Goal: Task Accomplishment & Management: Manage account settings

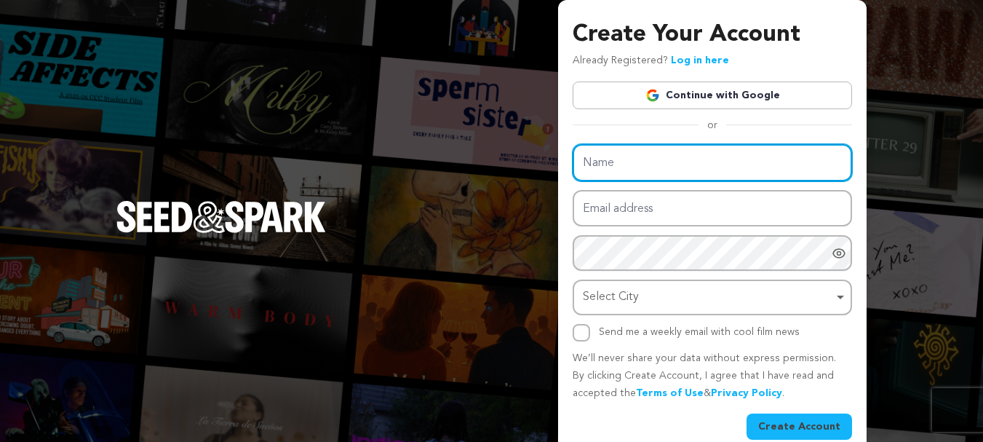
click at [677, 151] on input "Name" at bounding box center [712, 162] width 279 height 37
type input "Hydrostar Carpet Cleaning"
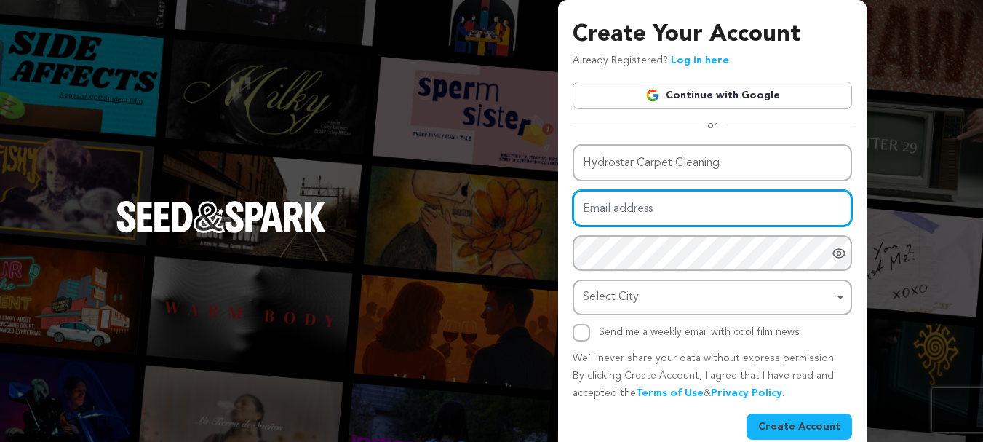
click at [635, 212] on input "Email address" at bounding box center [712, 208] width 279 height 37
type input "hydrostarcarpetcleaning3@gmail.com"
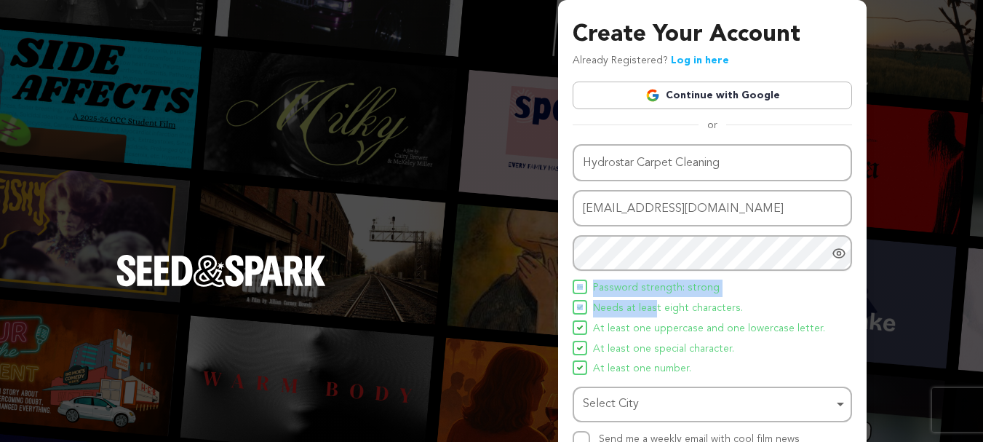
click at [669, 260] on div "Name Hydrostar Carpet Cleaning Email address hydrostarcarpetcleaning3@gmail.com…" at bounding box center [712, 296] width 279 height 304
click at [637, 132] on div "Create Your Account Already Registered? Log in here Continue with Google or eyJ…" at bounding box center [712, 281] width 279 height 529
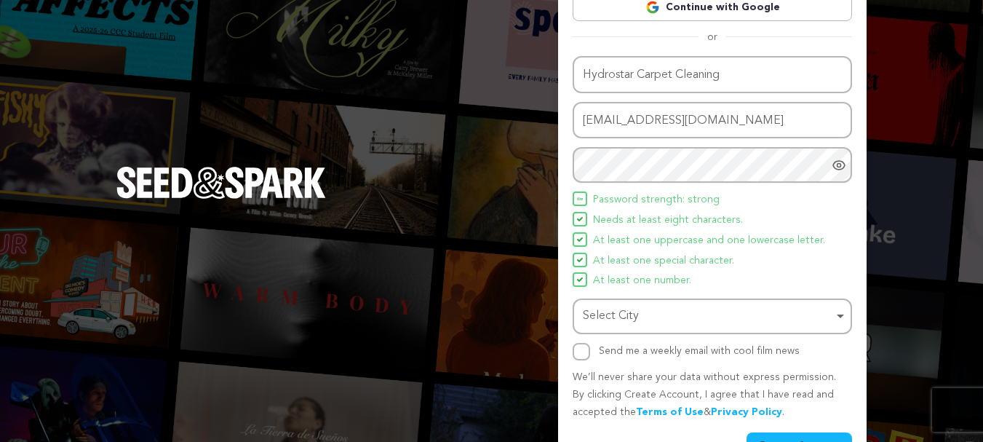
scroll to position [97, 0]
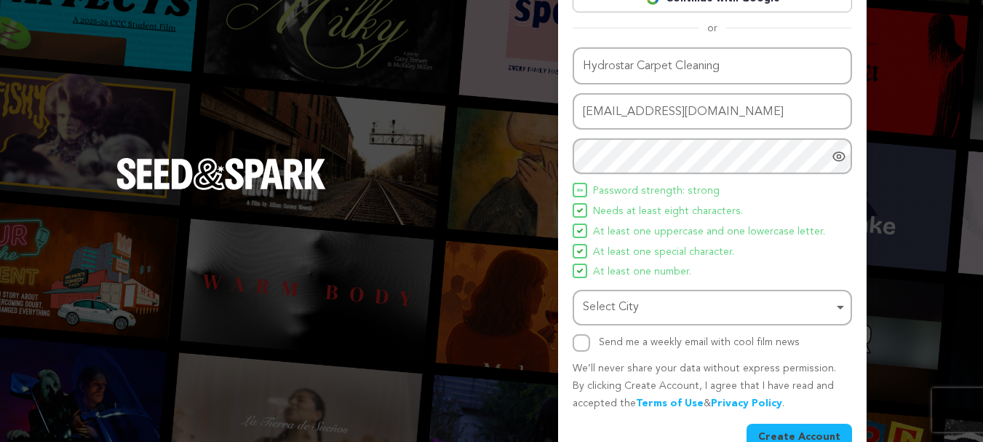
click at [674, 323] on div "Select City Select City Remove item" at bounding box center [712, 308] width 279 height 36
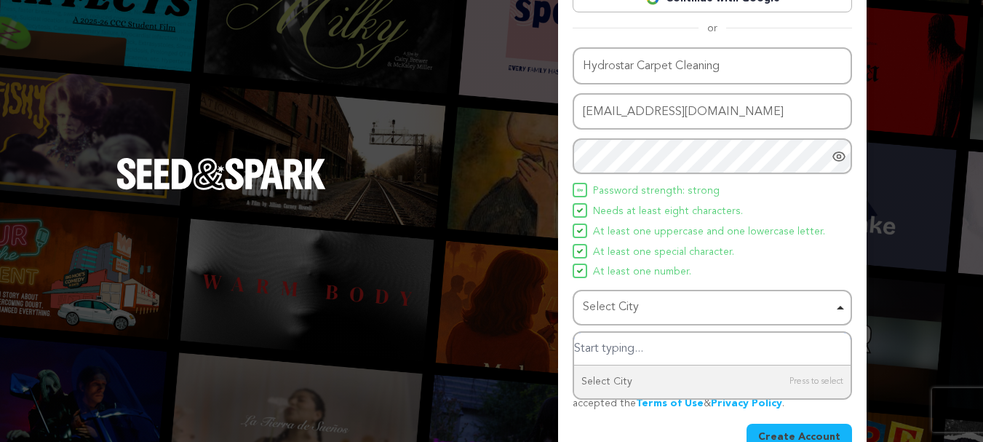
click at [663, 310] on div "Select City Remove item" at bounding box center [708, 307] width 250 height 21
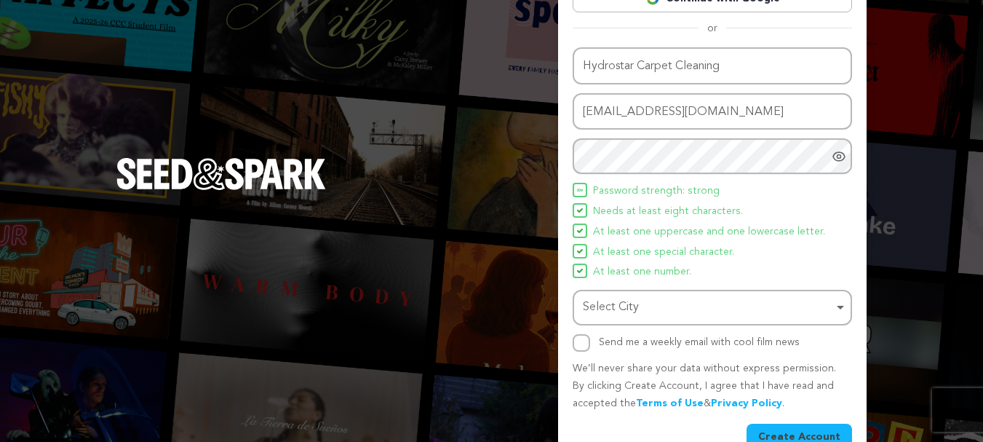
click at [644, 309] on div "Select City Remove item" at bounding box center [708, 307] width 250 height 21
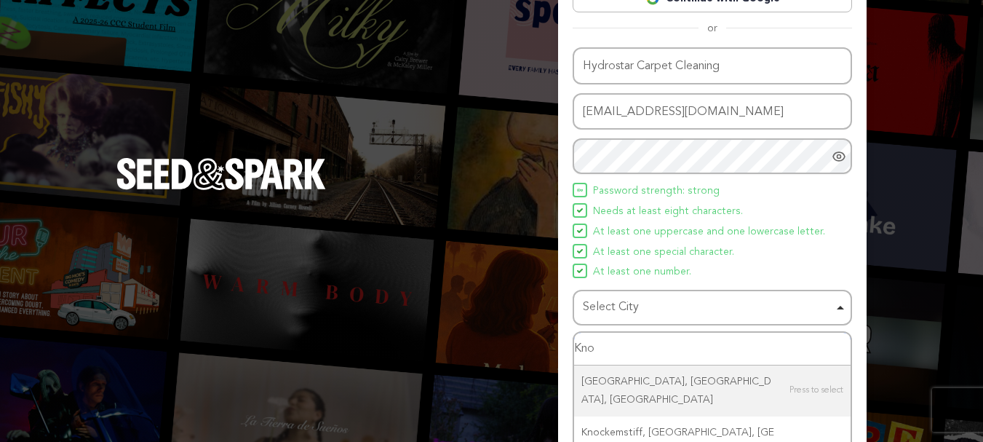
type input "Knox"
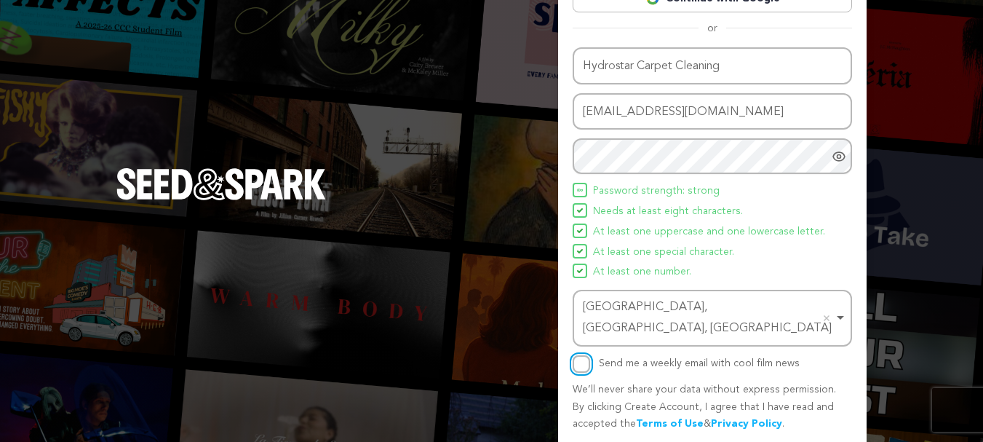
click at [585, 355] on input "Send me a weekly email with cool film news" at bounding box center [581, 363] width 17 height 17
checkbox input "true"
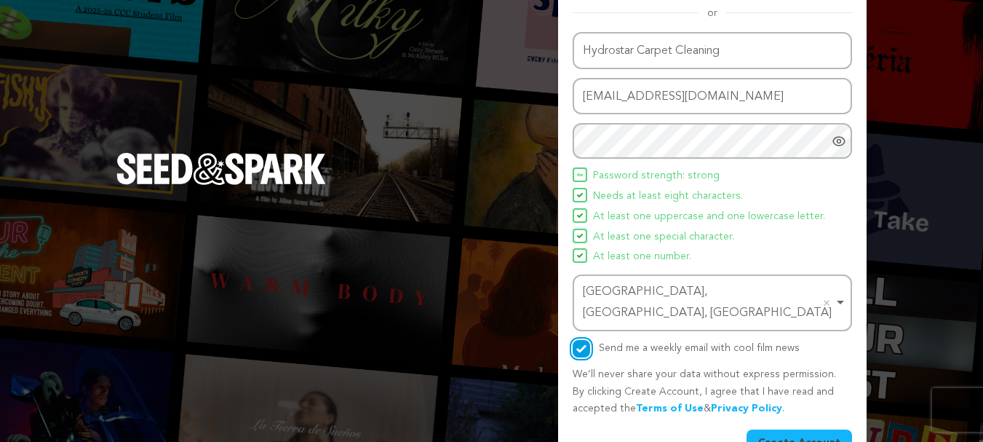
scroll to position [128, 0]
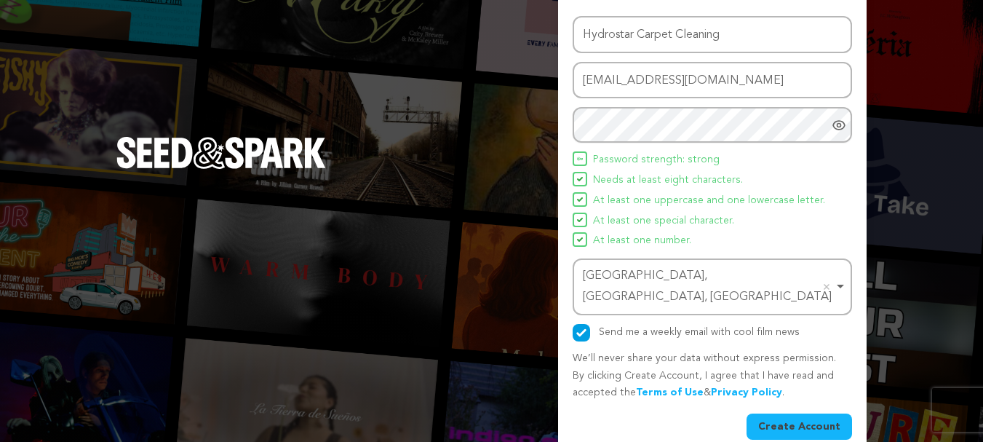
click at [807, 413] on button "Create Account" at bounding box center [798, 426] width 105 height 26
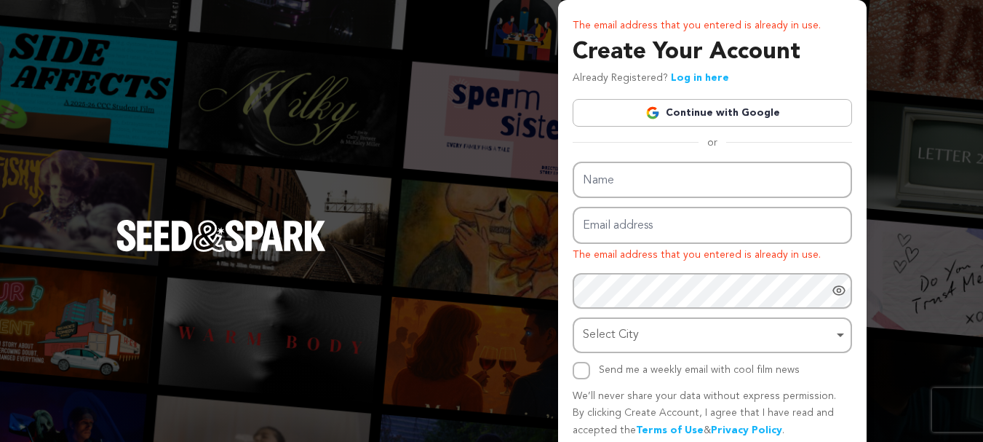
click at [729, 111] on link "Continue with Google" at bounding box center [712, 113] width 279 height 28
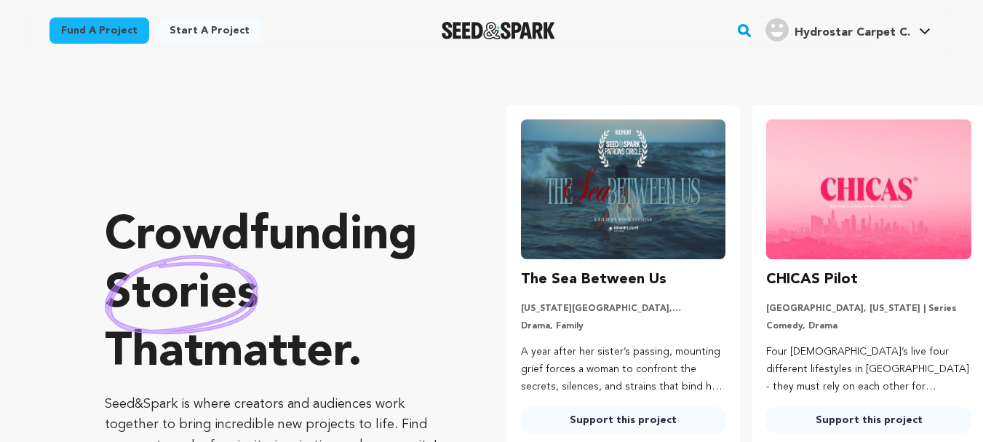
click at [815, 41] on h4 "Hydrostar Carpet C." at bounding box center [852, 32] width 116 height 17
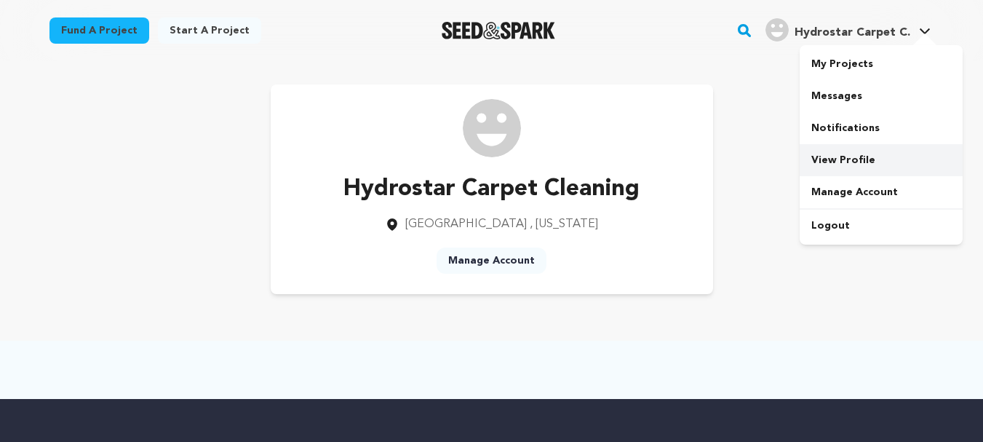
click at [848, 154] on link "View Profile" at bounding box center [881, 160] width 163 height 32
click at [517, 252] on link "Manage Account" at bounding box center [492, 260] width 110 height 26
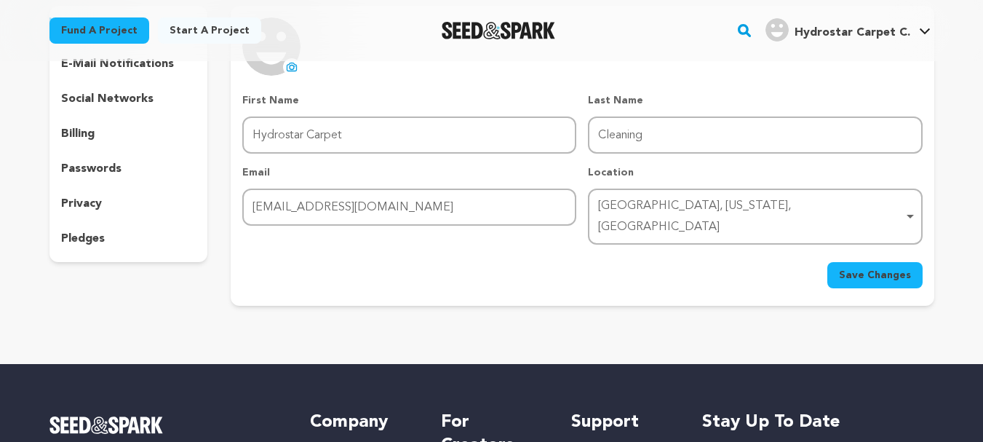
scroll to position [97, 0]
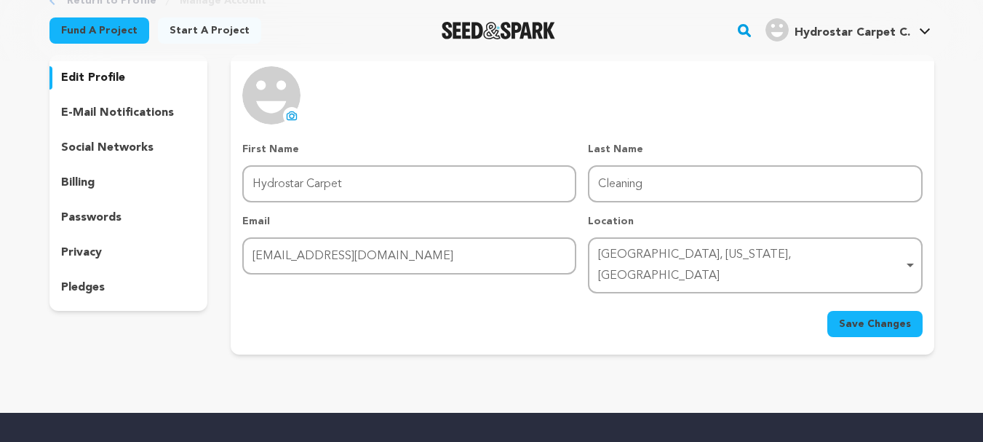
click at [905, 36] on span "Hydrostar Carpet C." at bounding box center [852, 33] width 116 height 12
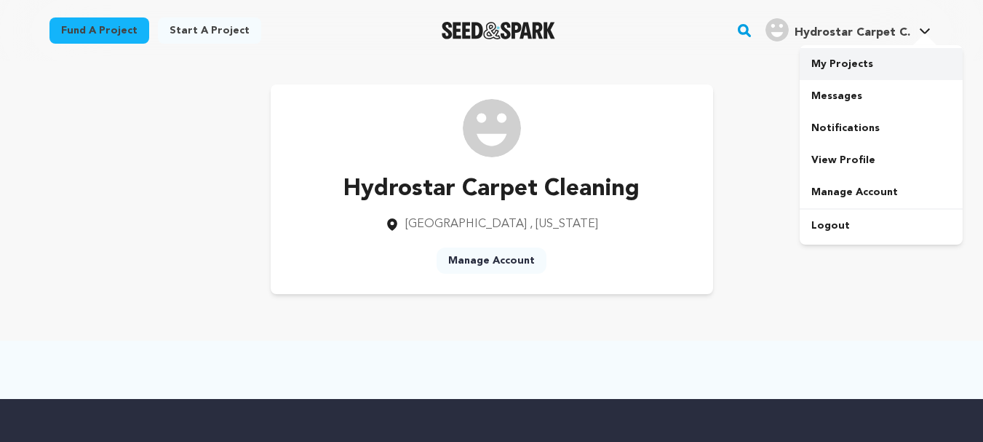
click at [845, 63] on link "My Projects" at bounding box center [881, 64] width 163 height 32
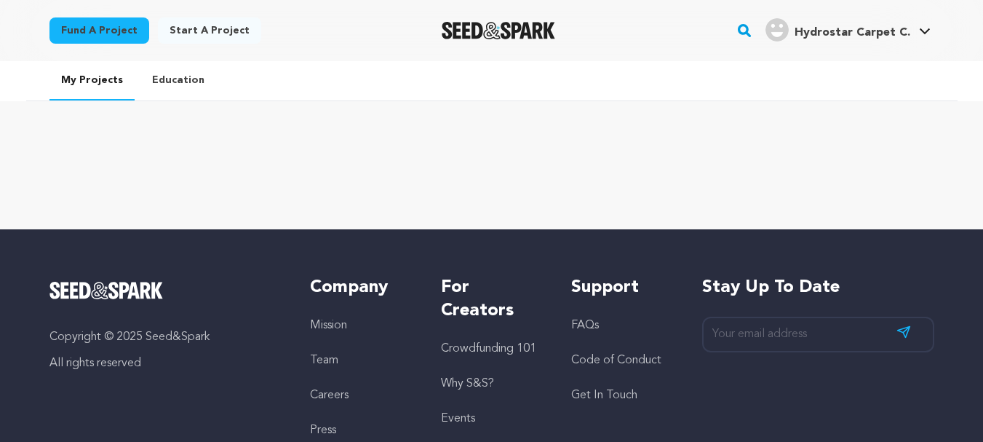
click at [221, 27] on link "Start a project" at bounding box center [209, 30] width 103 height 26
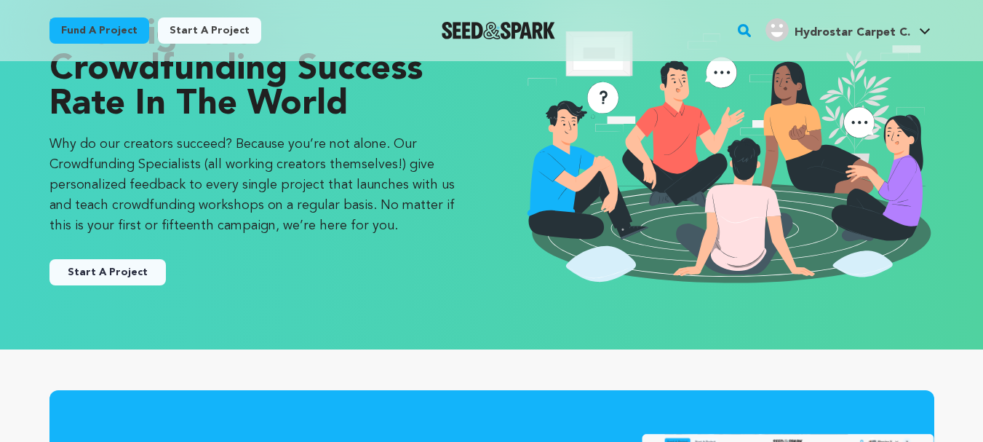
scroll to position [97, 0]
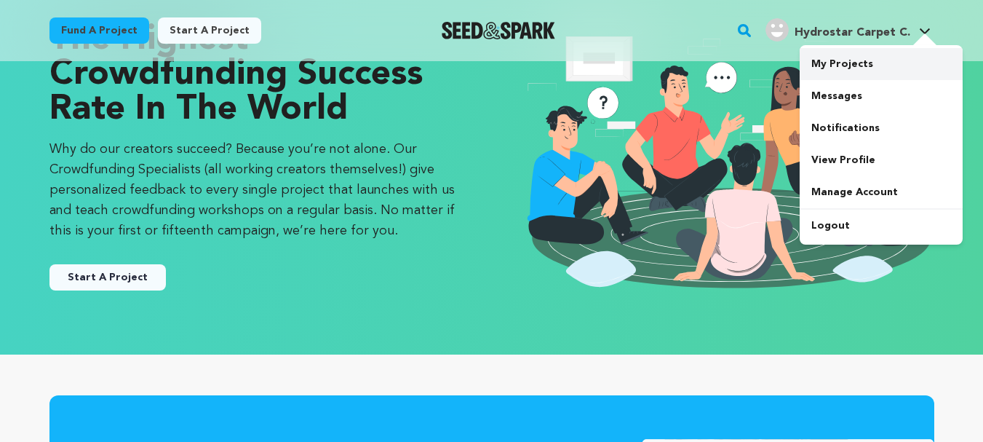
click at [849, 71] on link "My Projects" at bounding box center [881, 64] width 163 height 32
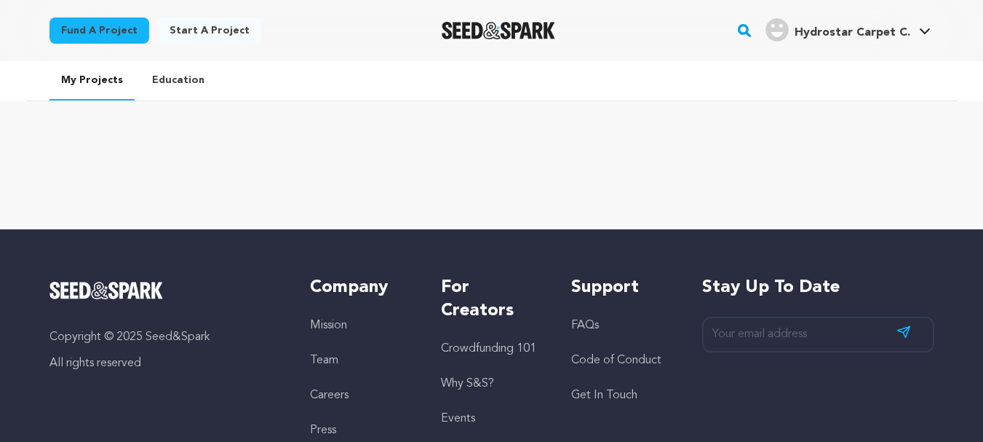
click at [907, 31] on span "Hydrostar Carpet C." at bounding box center [852, 33] width 116 height 12
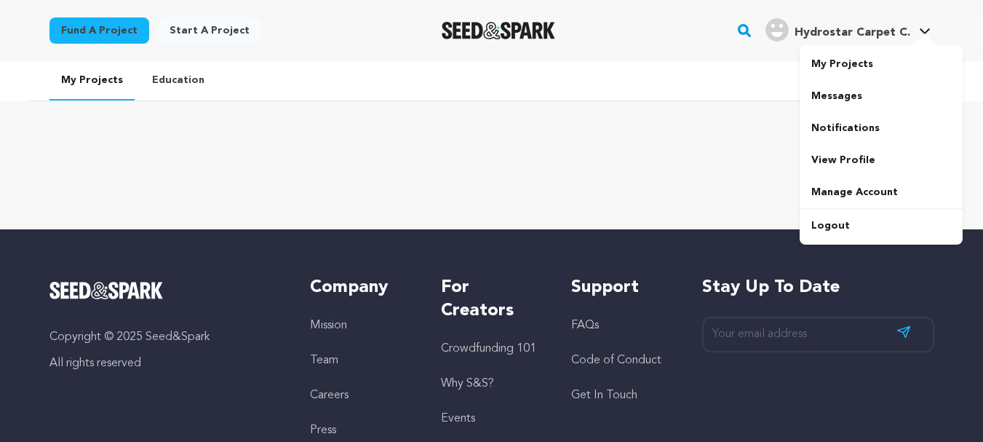
click at [912, 22] on link "Hydrostar Carpet C. Hydrostar Carpet C." at bounding box center [847, 28] width 171 height 26
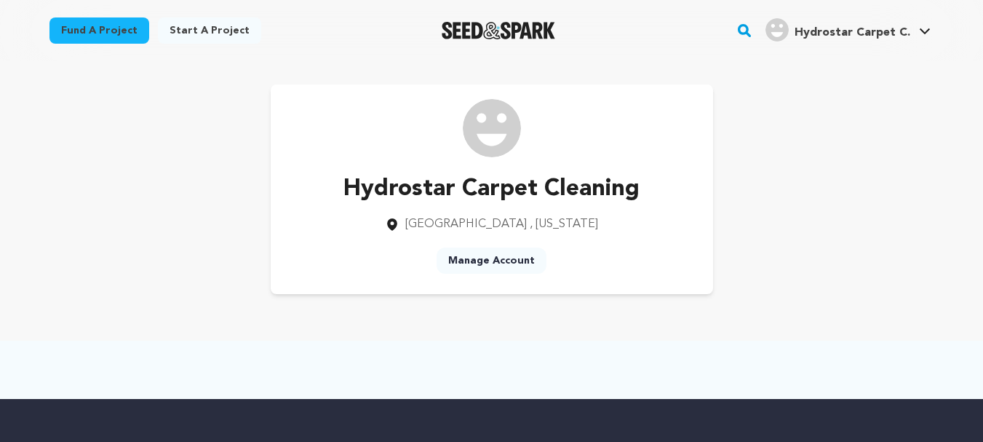
click at [457, 258] on link "Manage Account" at bounding box center [492, 260] width 110 height 26
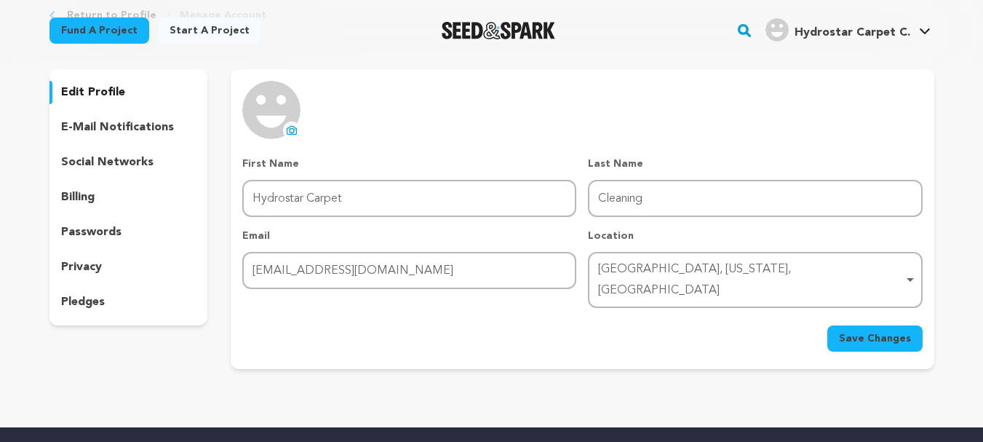
scroll to position [97, 0]
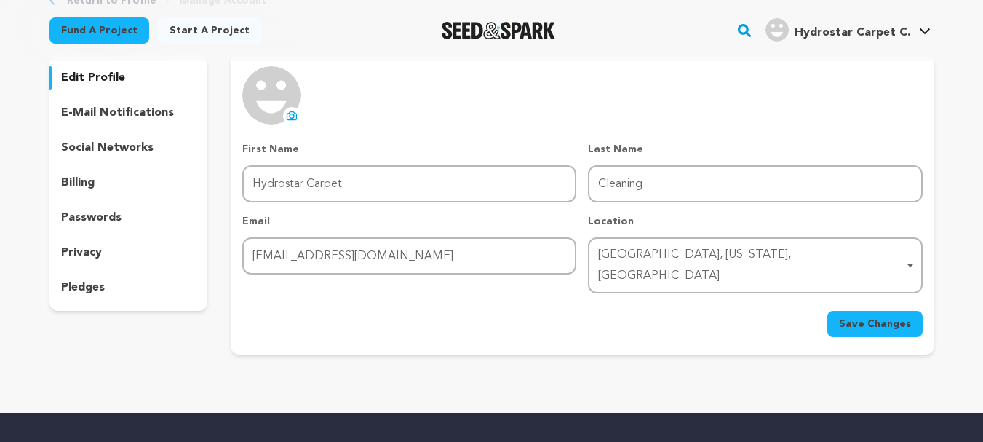
click at [664, 260] on div "[GEOGRAPHIC_DATA], [US_STATE], [GEOGRAPHIC_DATA] Remove item" at bounding box center [750, 265] width 305 height 42
click at [522, 311] on div "Save Changes" at bounding box center [582, 324] width 680 height 26
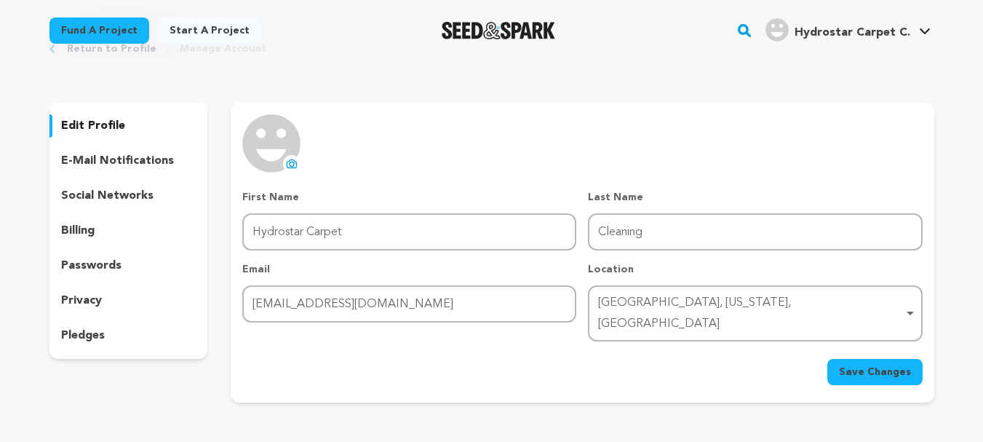
scroll to position [24, 0]
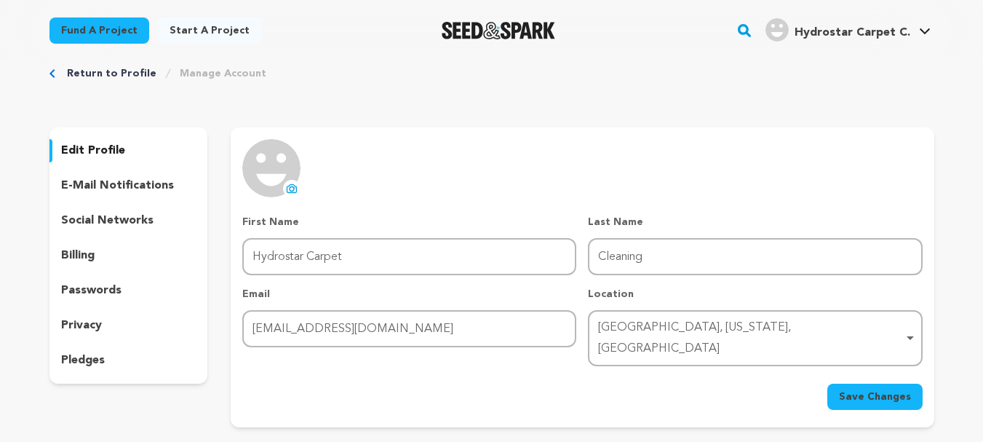
click at [100, 146] on p "edit profile" at bounding box center [93, 150] width 64 height 17
click at [107, 220] on p "social networks" at bounding box center [107, 220] width 92 height 17
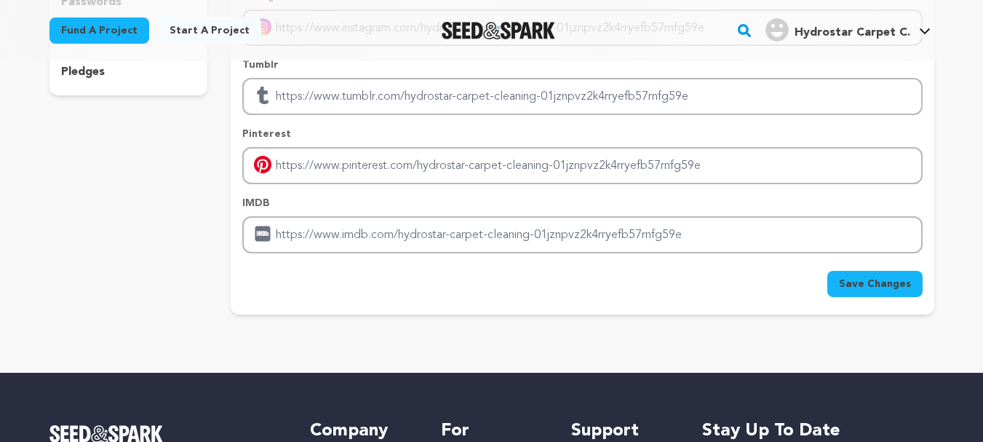
scroll to position [315, 0]
